Goal: Transaction & Acquisition: Subscribe to service/newsletter

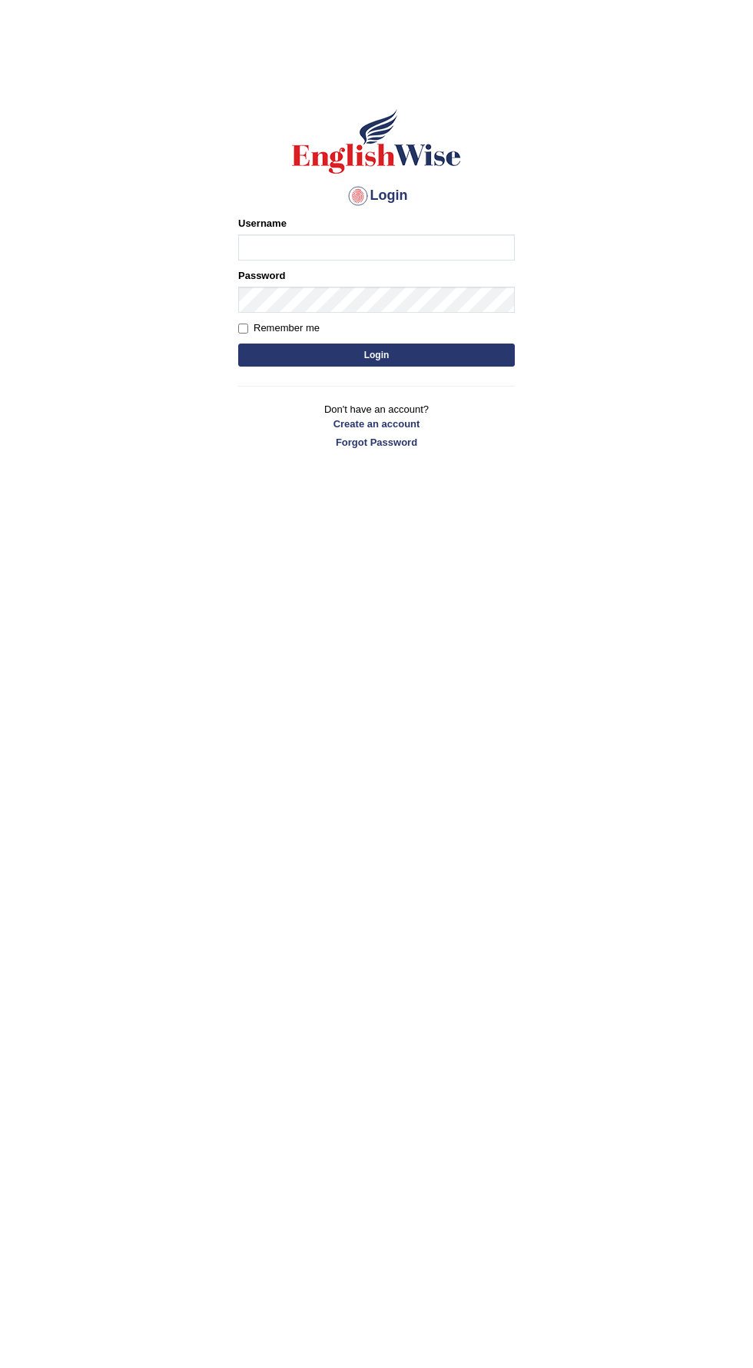
click at [291, 248] on input "Username" at bounding box center [376, 247] width 277 height 26
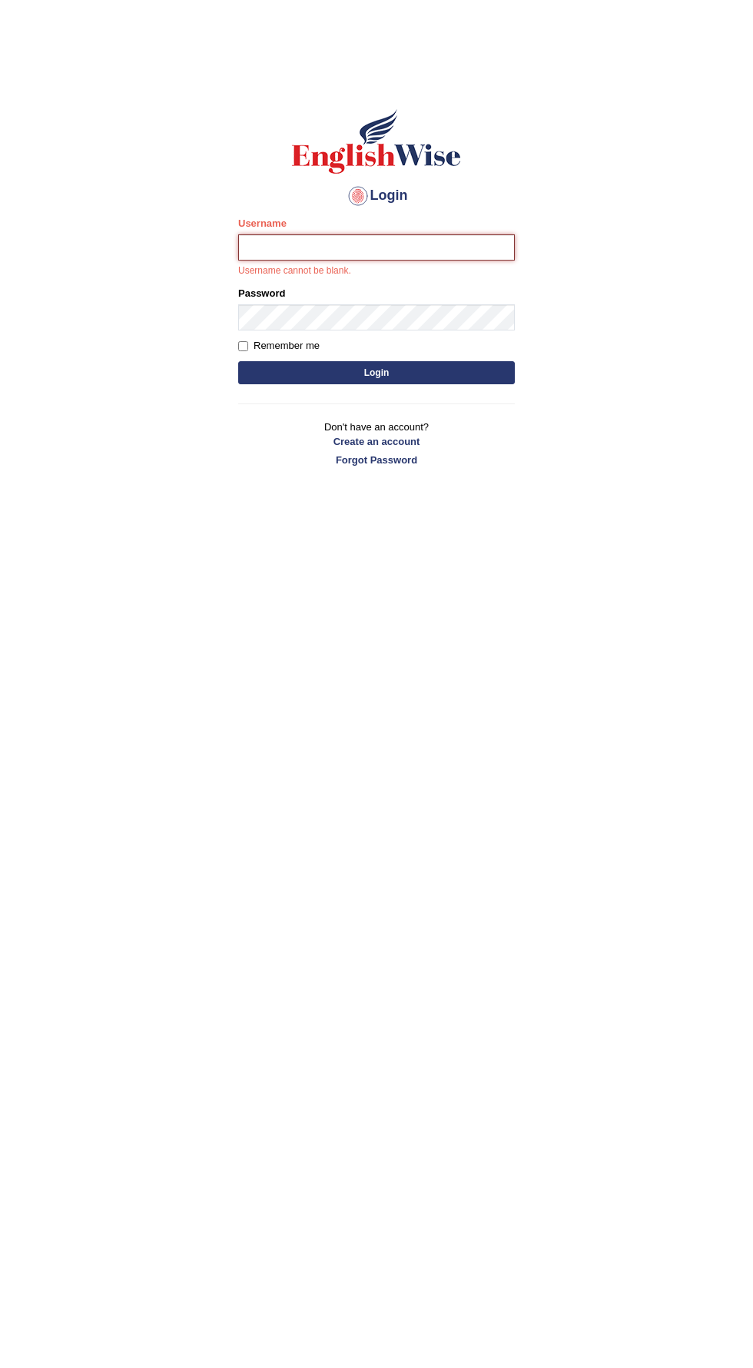
type input "Golden"
click at [238, 361] on button "Login" at bounding box center [376, 372] width 277 height 23
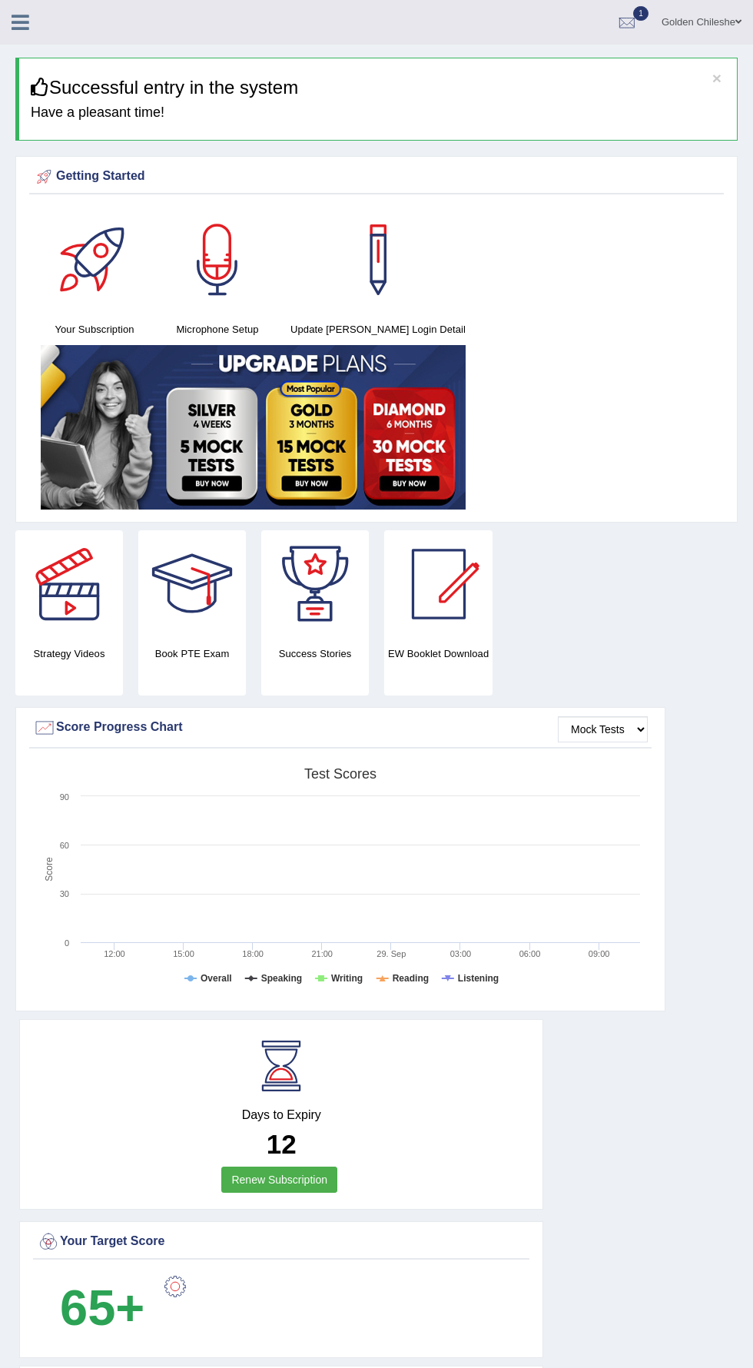
click at [245, 1185] on link "Renew Subscription" at bounding box center [279, 1179] width 116 height 26
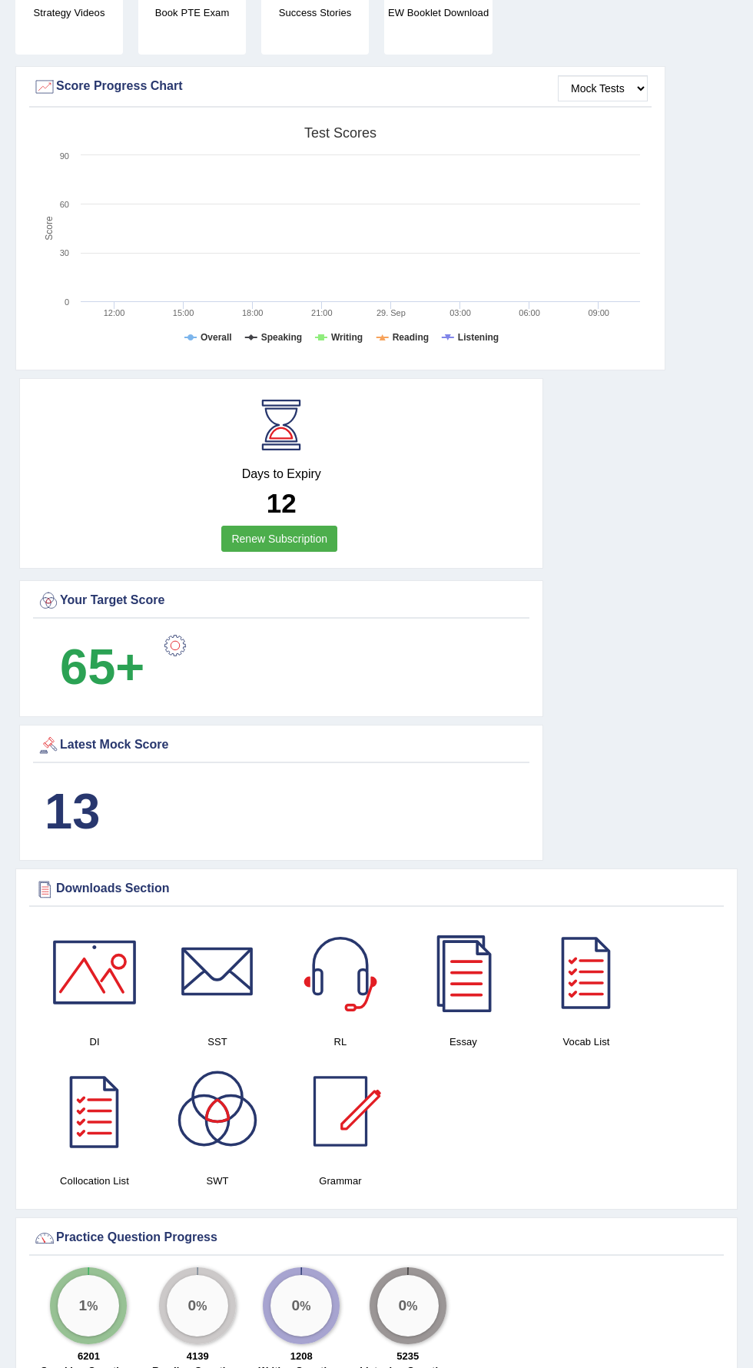
scroll to position [514, 0]
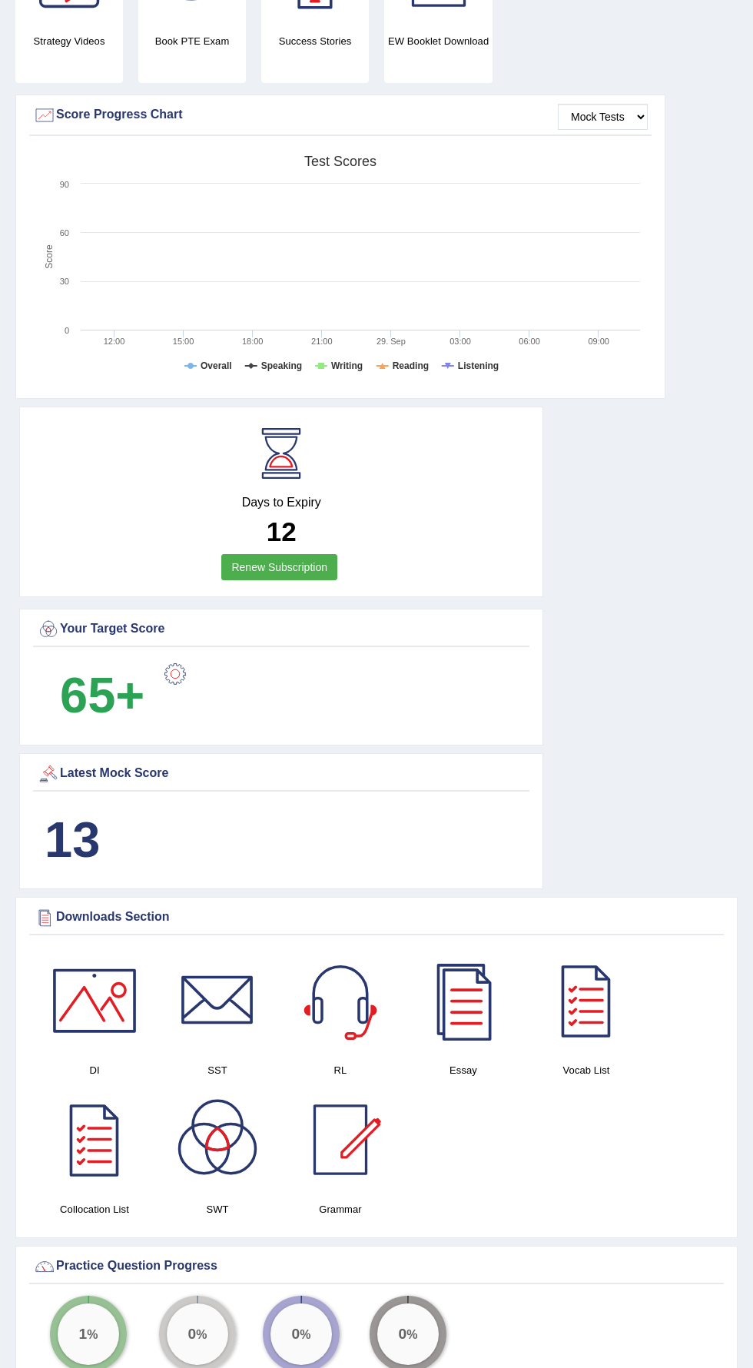
click at [79, 821] on b "13" at bounding box center [72, 839] width 55 height 56
click at [85, 774] on div "Latest Mock Score" at bounding box center [281, 773] width 489 height 23
click at [87, 773] on div "Latest Mock Score" at bounding box center [281, 773] width 489 height 23
